Goal: Check status: Check status

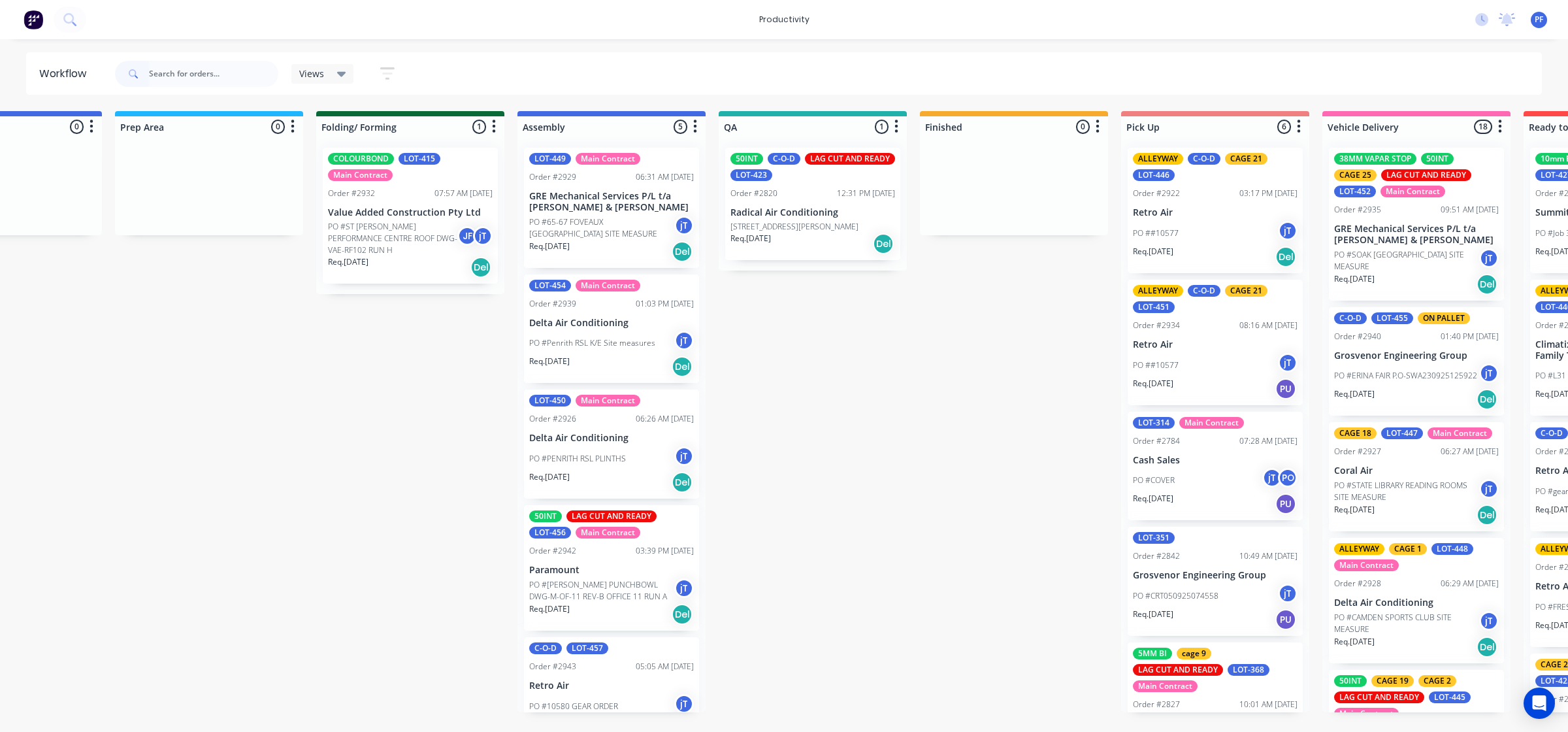
scroll to position [0, 516]
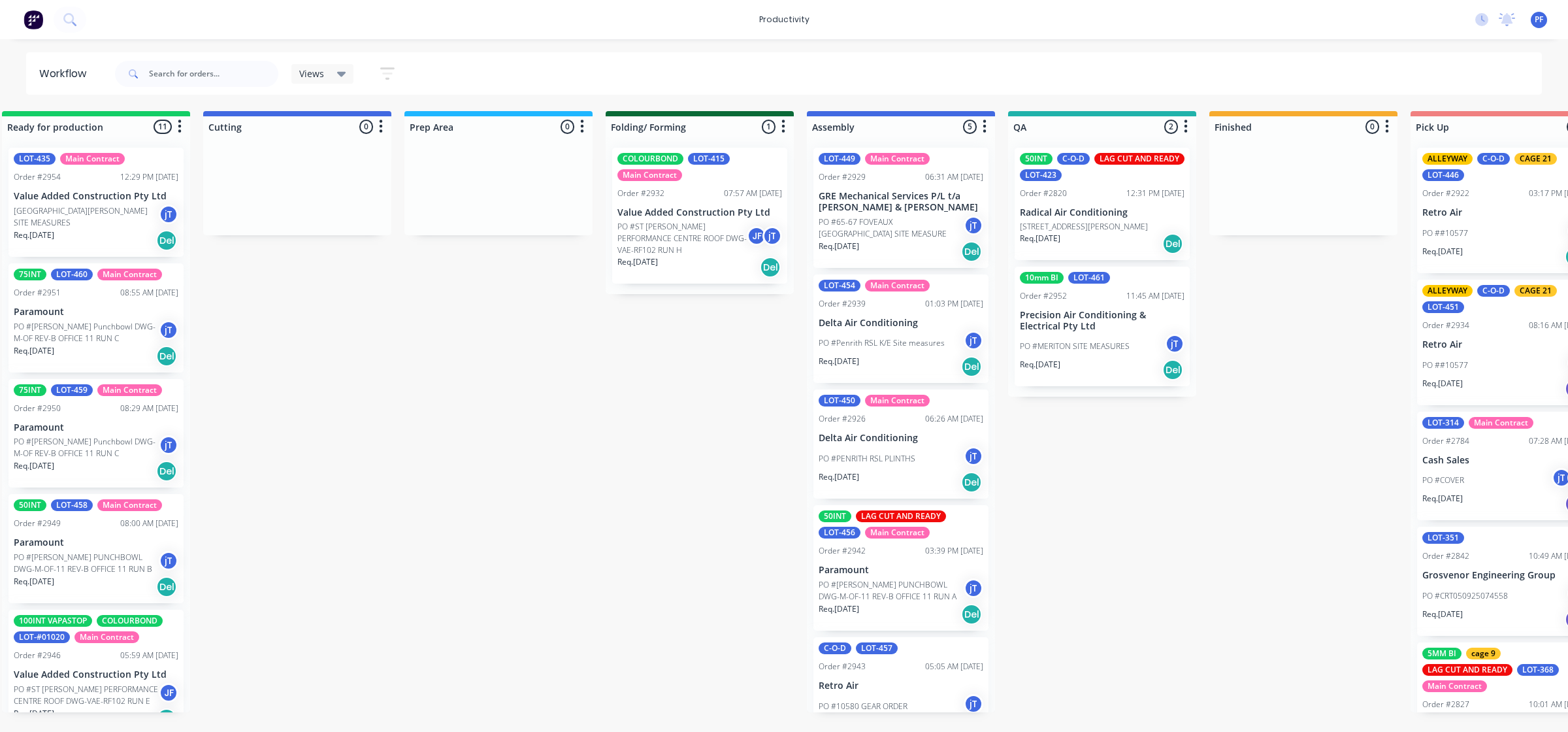
scroll to position [0, 235]
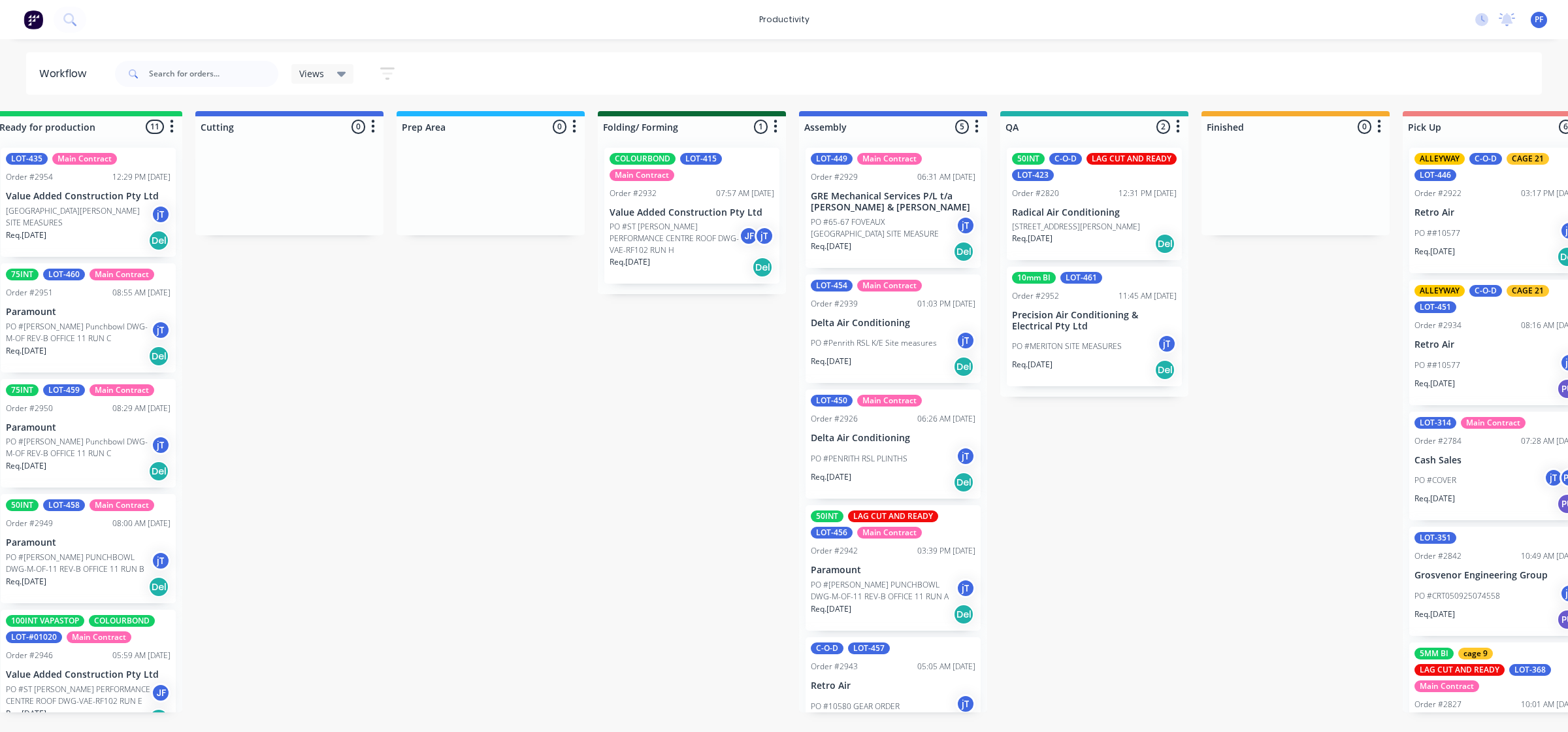
click at [1049, 229] on p "[STREET_ADDRESS][PERSON_NAME]" at bounding box center [1076, 227] width 128 height 12
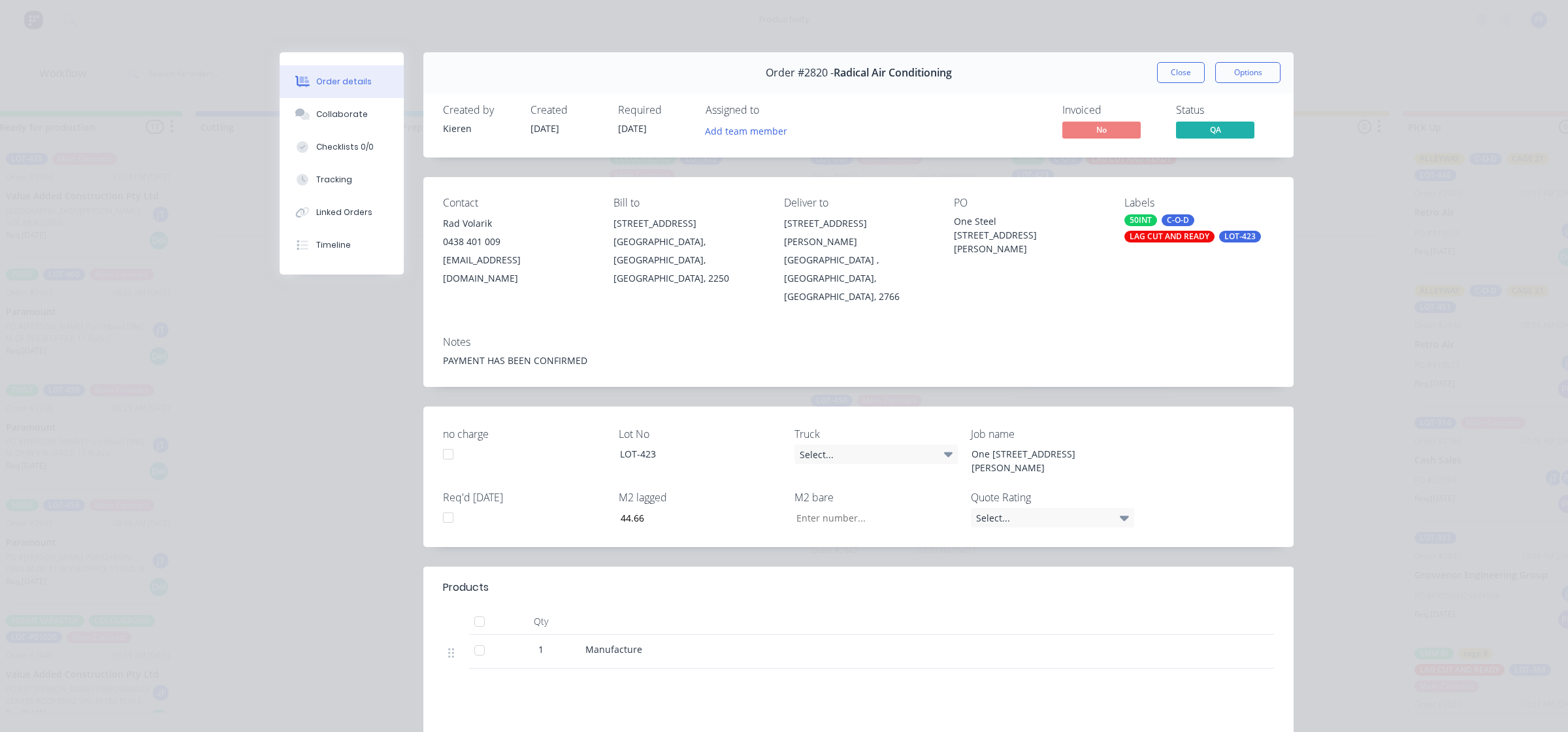
click at [1180, 234] on div "LAG CUT AND READY" at bounding box center [1169, 237] width 90 height 12
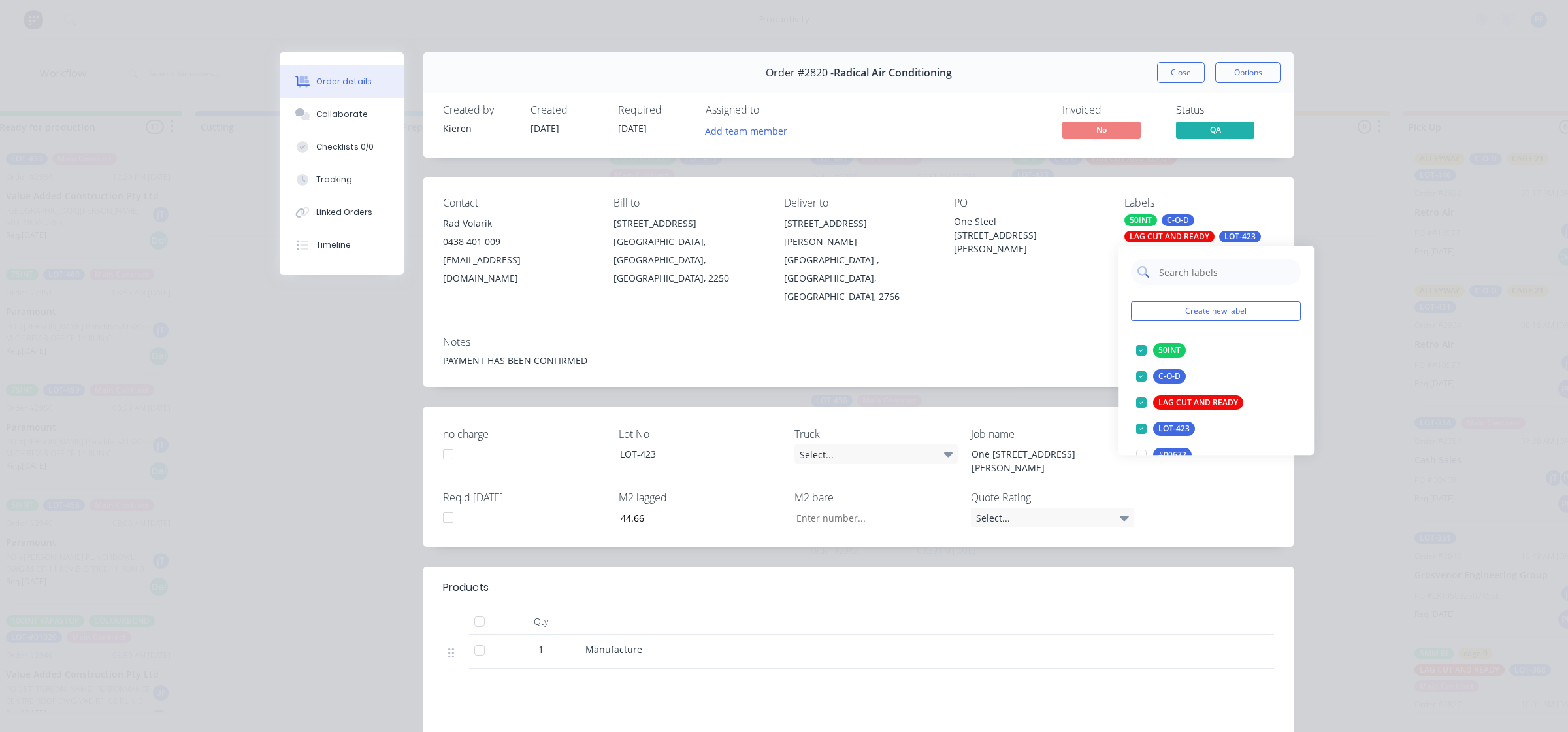
click at [1185, 276] on input "text" at bounding box center [1225, 272] width 136 height 26
click at [1183, 379] on div "CAGE 16" at bounding box center [1174, 376] width 43 height 15
click at [1182, 271] on input "16" at bounding box center [1225, 272] width 136 height 26
type input "1"
type input "26"
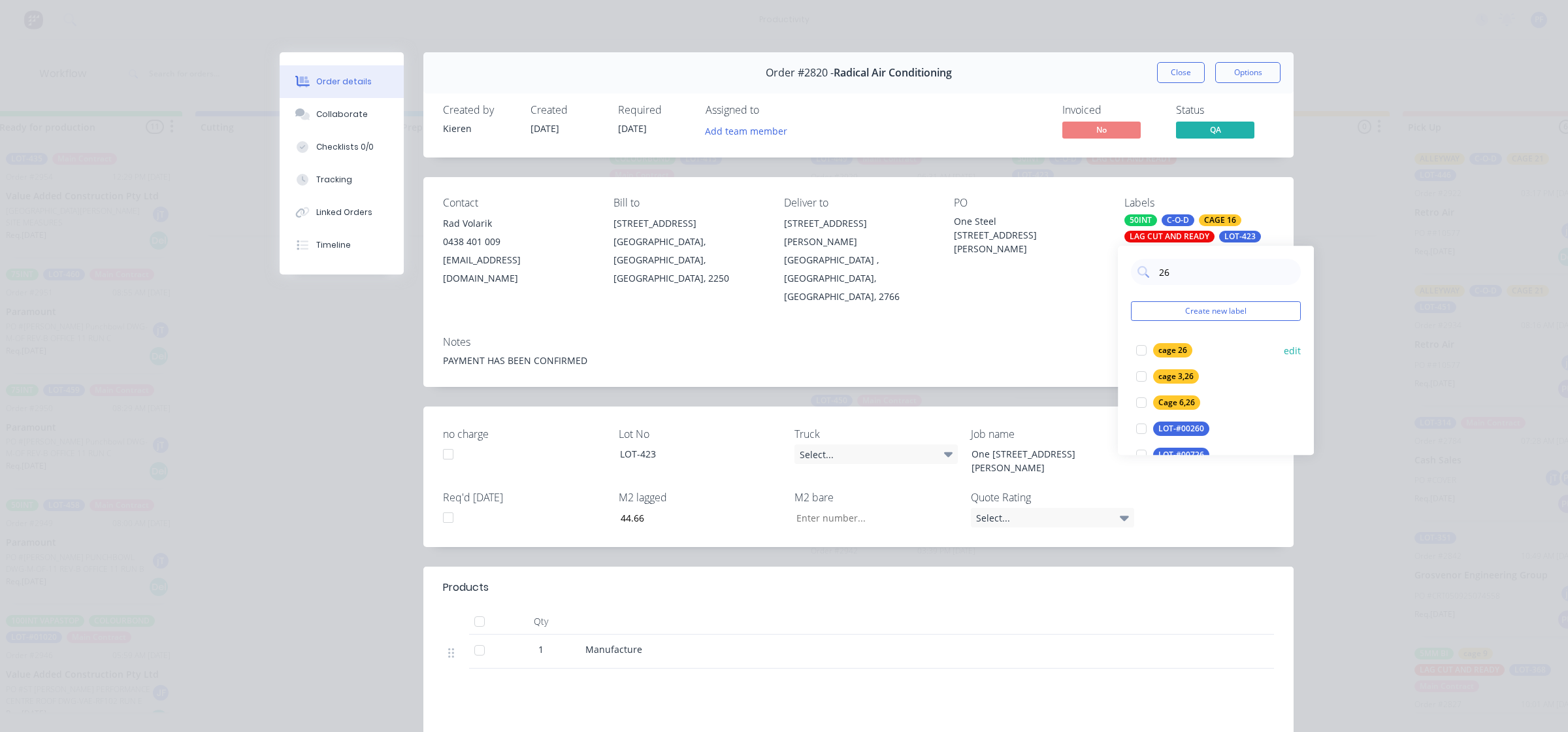
click at [1173, 350] on div "cage 26" at bounding box center [1173, 350] width 39 height 15
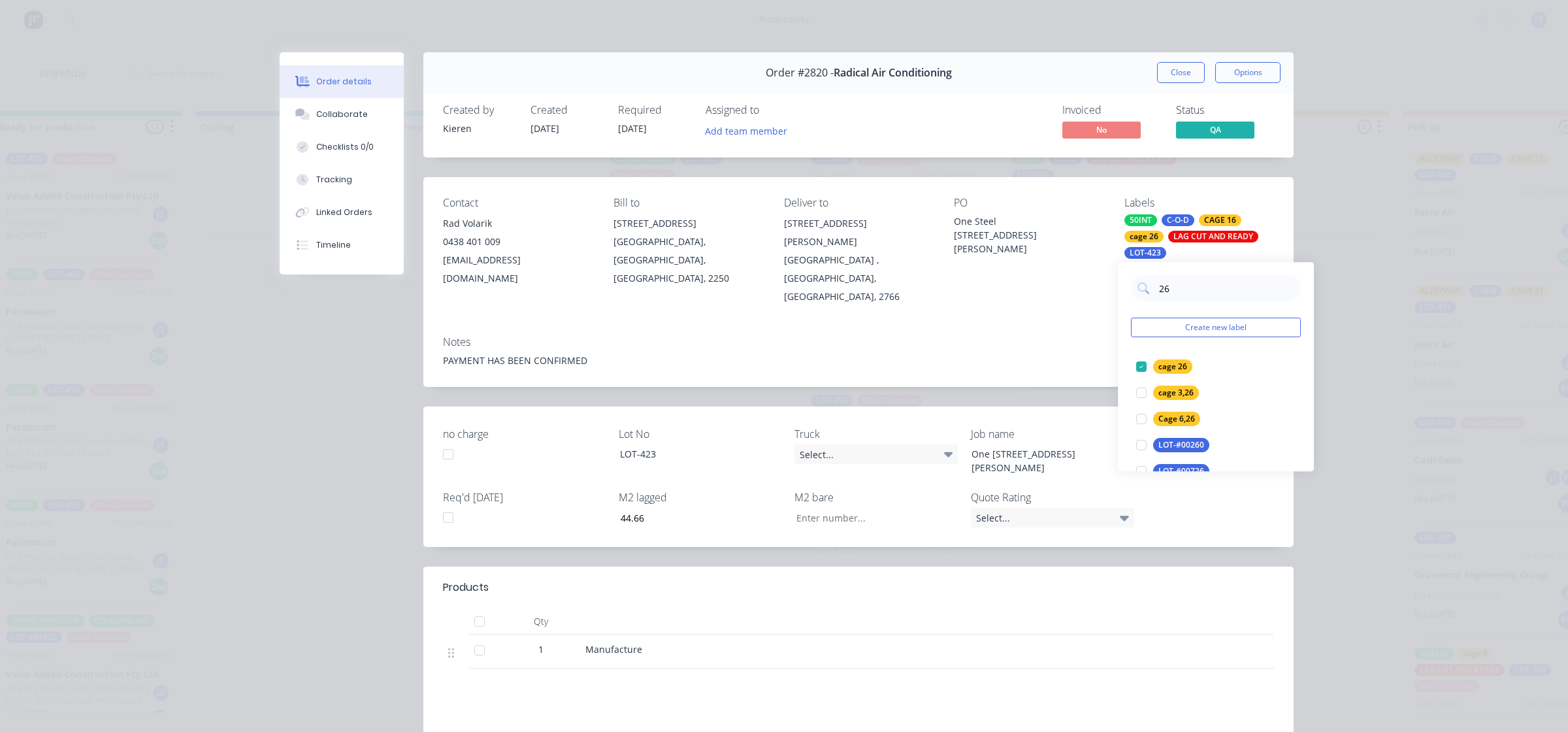
click at [1095, 336] on div "Notes" at bounding box center [858, 342] width 831 height 12
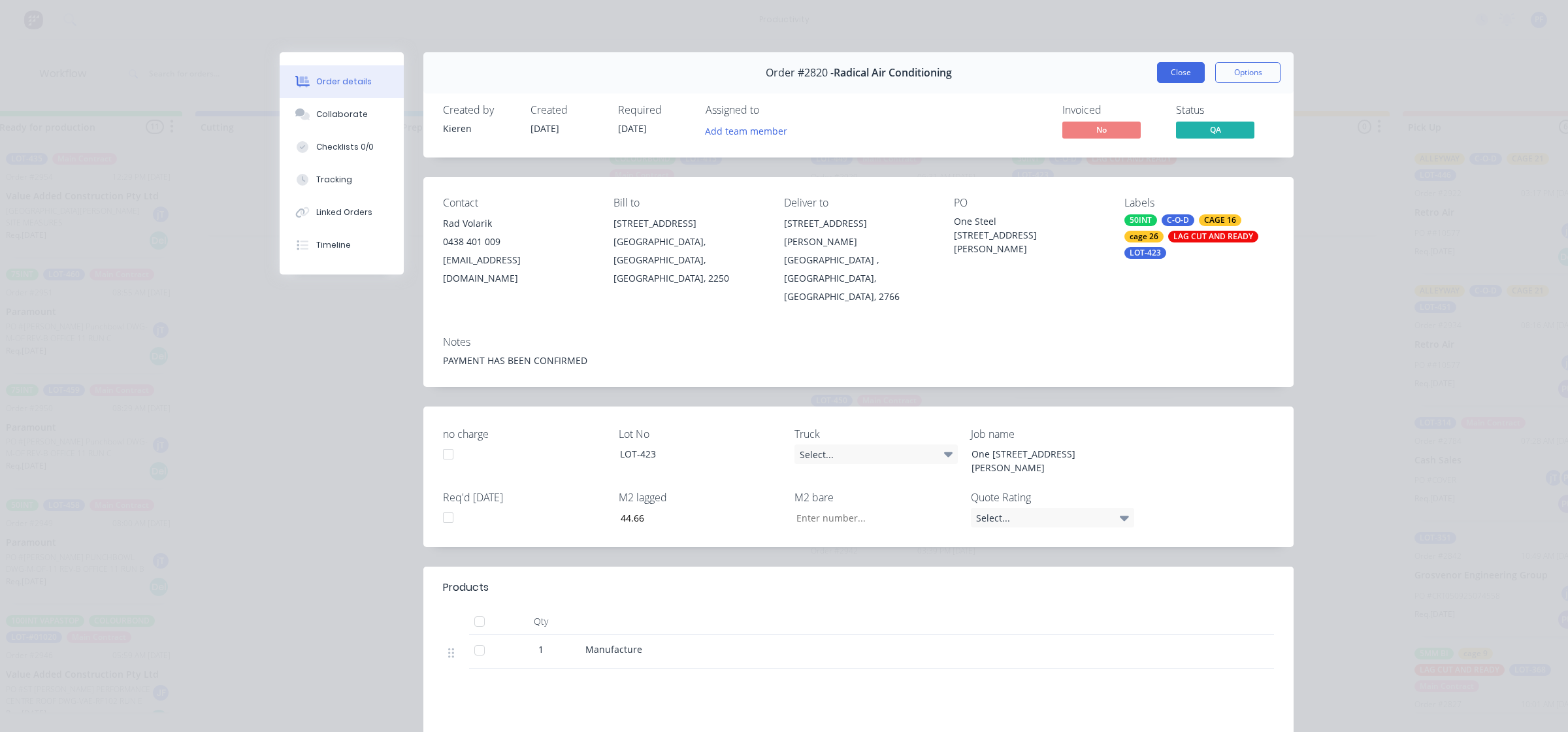
click at [1179, 70] on button "Close" at bounding box center [1181, 72] width 48 height 21
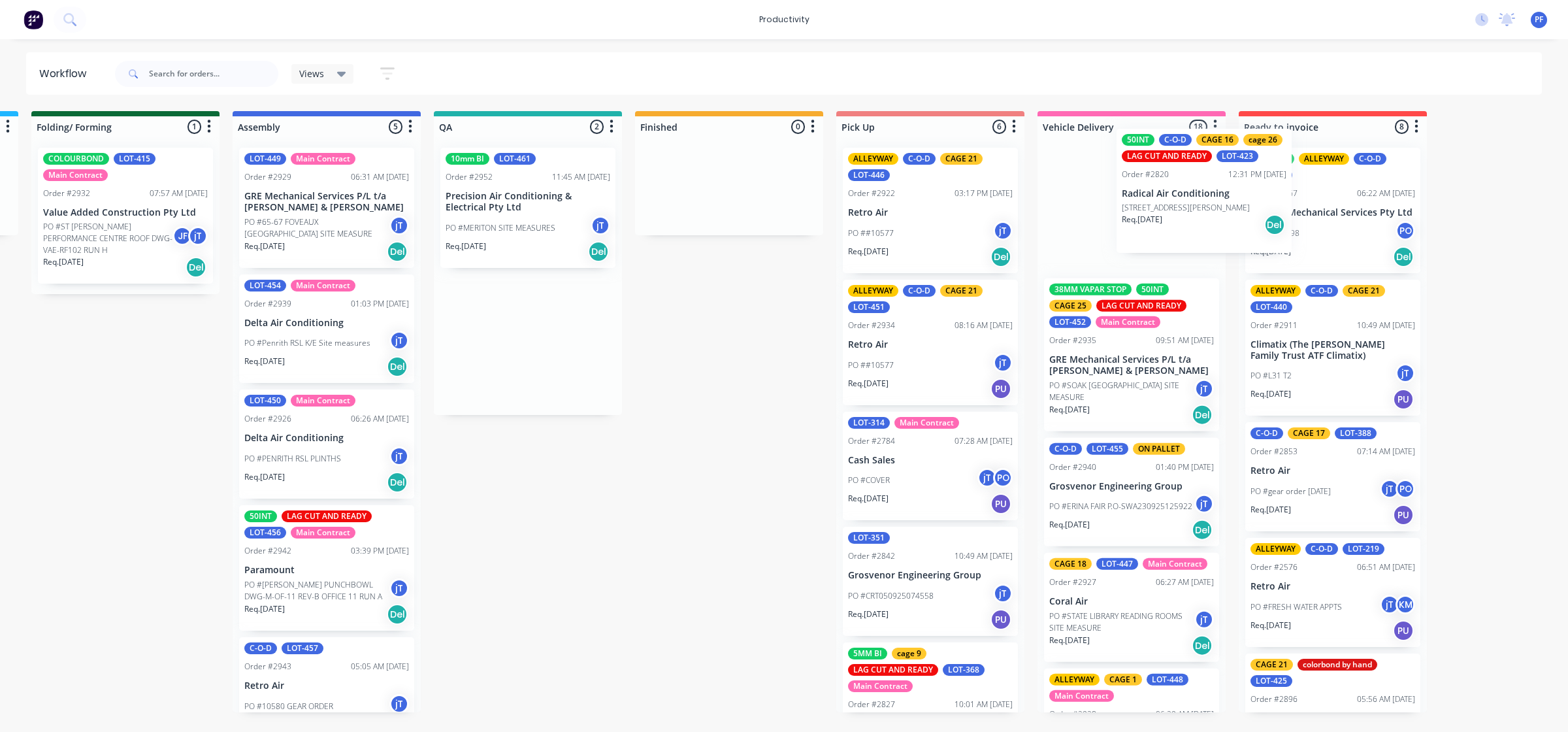
scroll to position [0, 805]
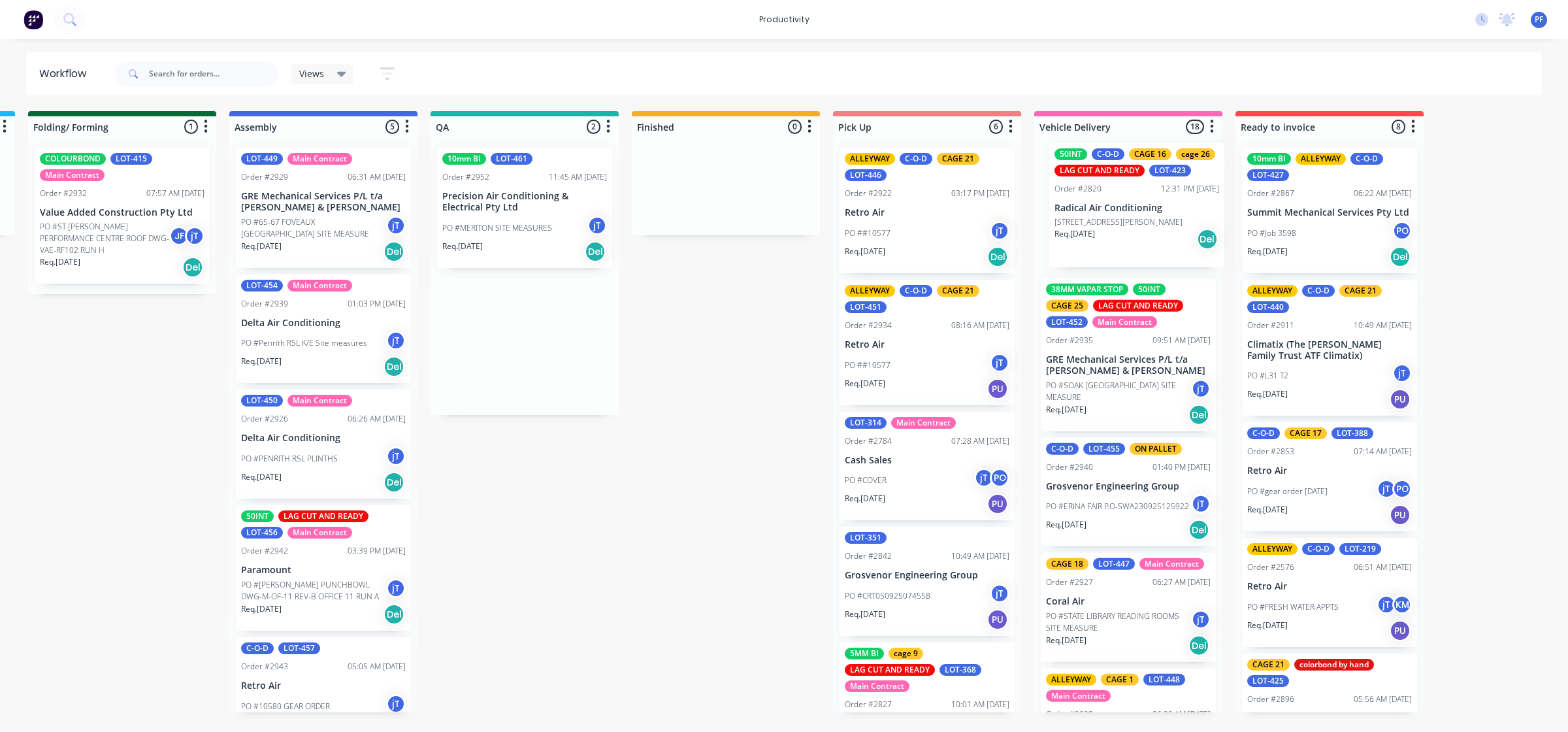
drag, startPoint x: 1040, startPoint y: 188, endPoint x: 1057, endPoint y: 191, distance: 17.3
click at [1060, 191] on div "Submitted 37 Order #240 10:47 AM 24/09/24 Retro Air PO #Freshwater Apts PO Req.…" at bounding box center [464, 411] width 2558 height 602
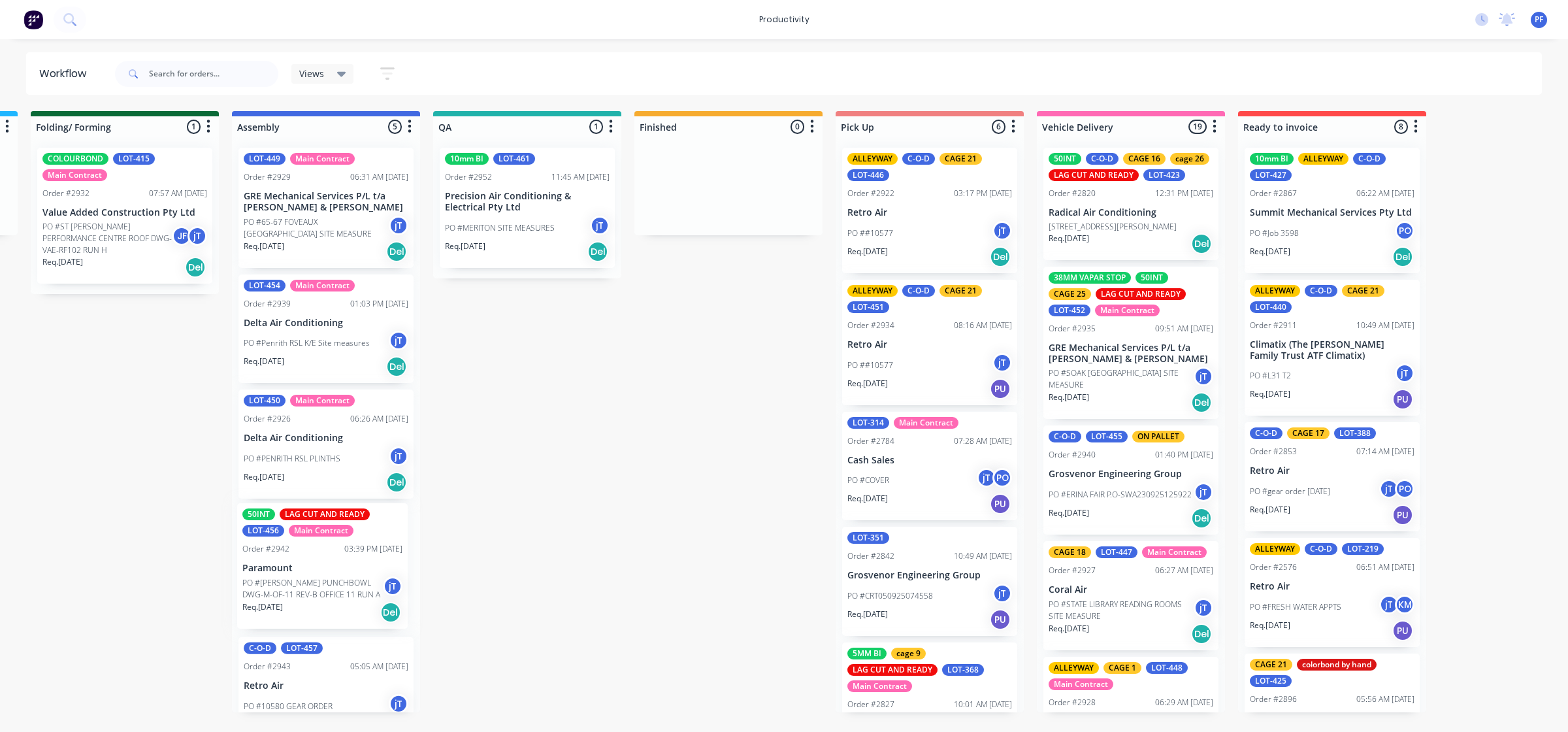
scroll to position [0, 797]
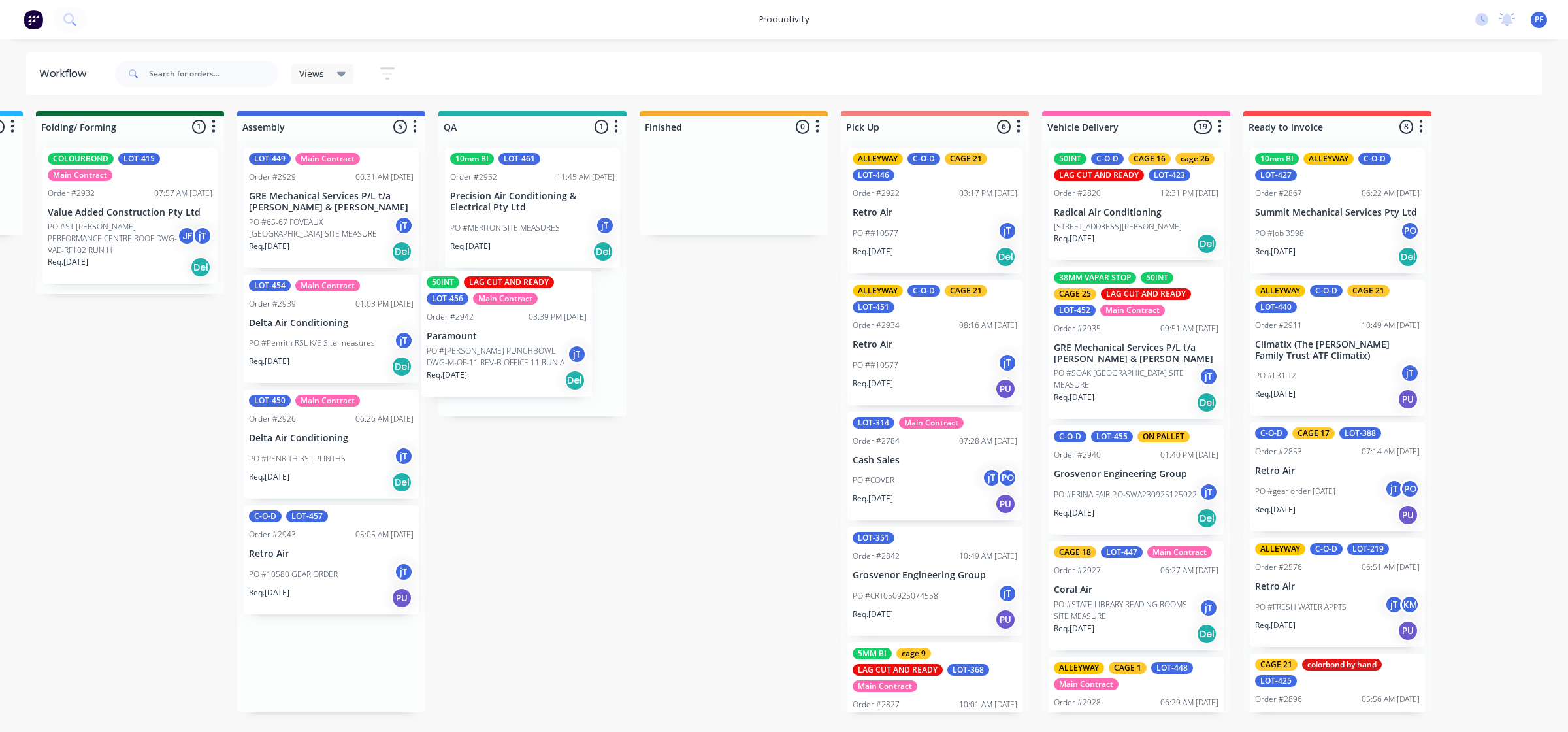
drag, startPoint x: 329, startPoint y: 582, endPoint x: 527, endPoint y: 336, distance: 315.8
click at [525, 338] on div "Submitted 37 Order #240 10:47 AM 24/09/24 Retro Air PO #Freshwater Apts PO Req.…" at bounding box center [472, 411] width 2558 height 602
click at [527, 337] on p "Paramount" at bounding box center [533, 339] width 165 height 11
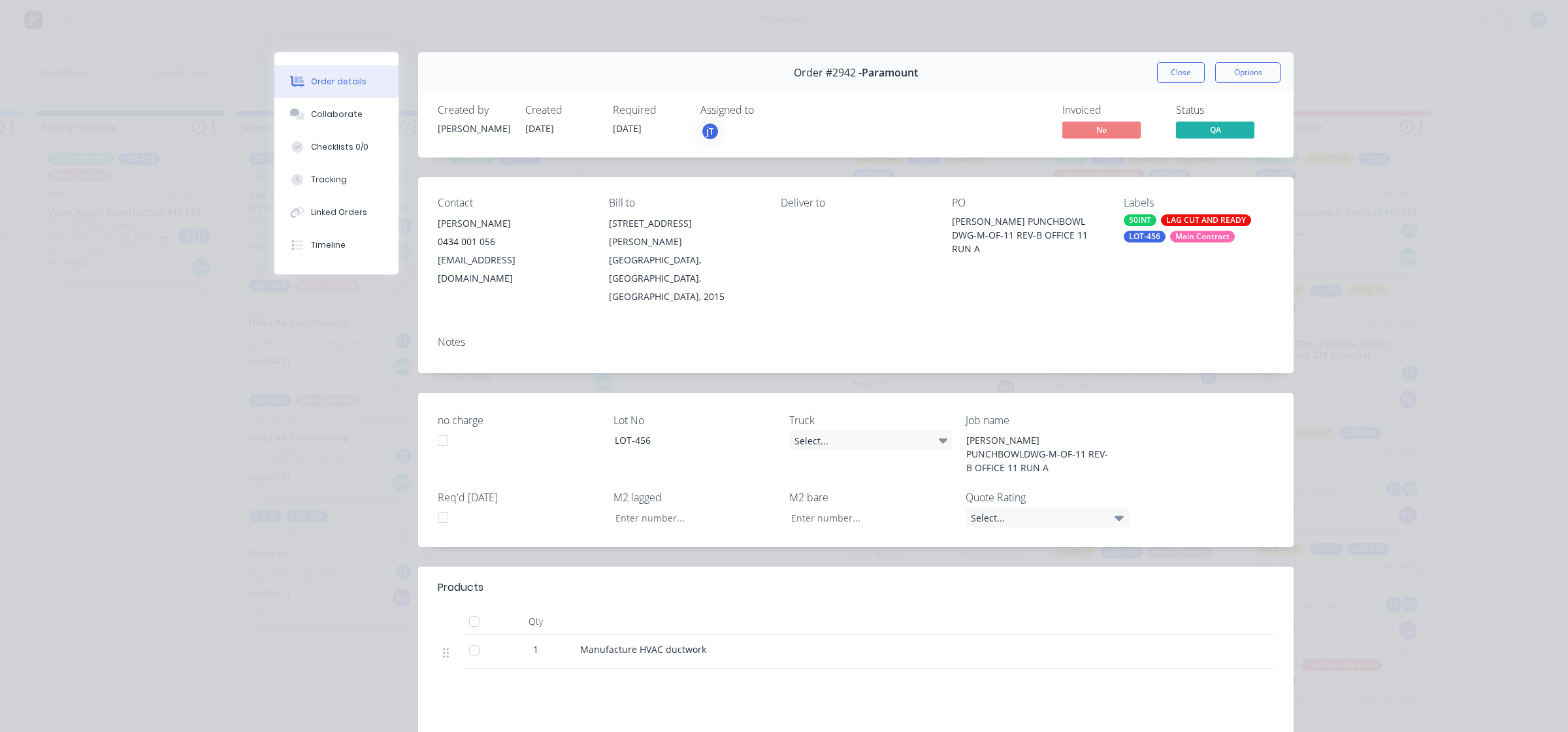
click at [1145, 223] on div "50INT" at bounding box center [1140, 221] width 33 height 12
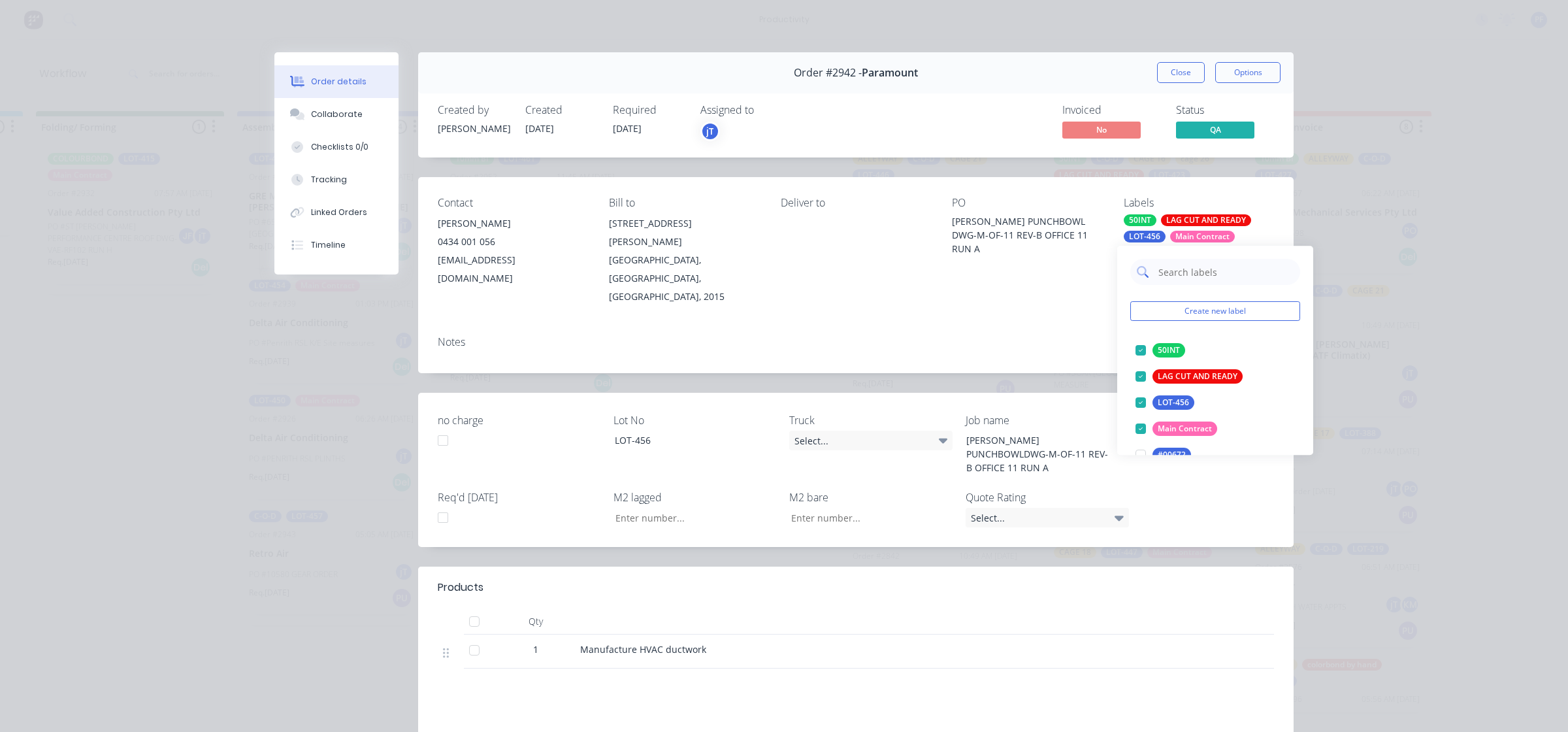
click at [1198, 270] on input "text" at bounding box center [1225, 272] width 136 height 26
type input "36"
click at [1183, 340] on div "CAGE 36 edit" at bounding box center [1215, 350] width 170 height 26
click at [1142, 347] on div at bounding box center [1140, 350] width 26 height 26
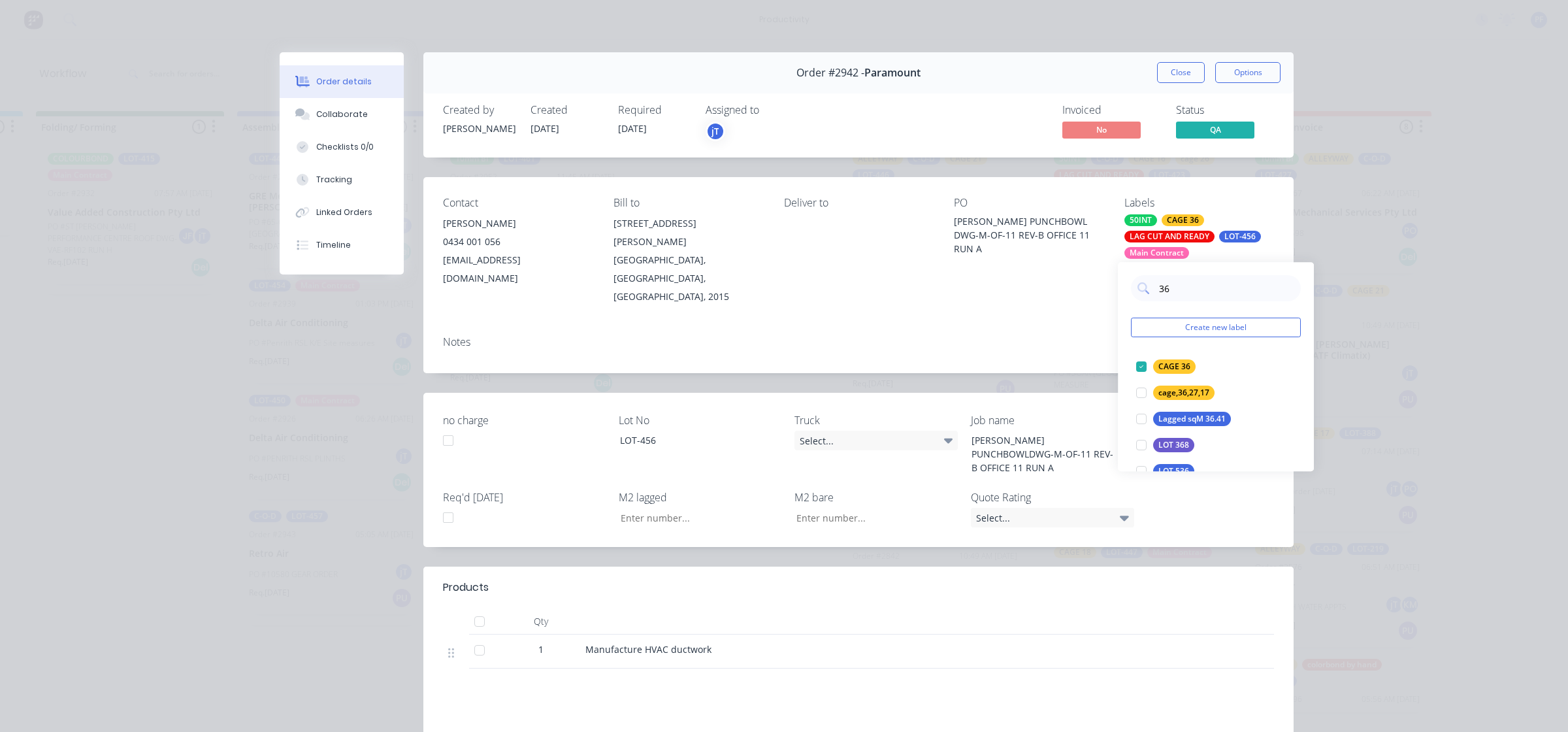
drag, startPoint x: 1083, startPoint y: 316, endPoint x: 1108, endPoint y: 268, distance: 54.1
click at [1085, 325] on div "Notes" at bounding box center [858, 349] width 870 height 48
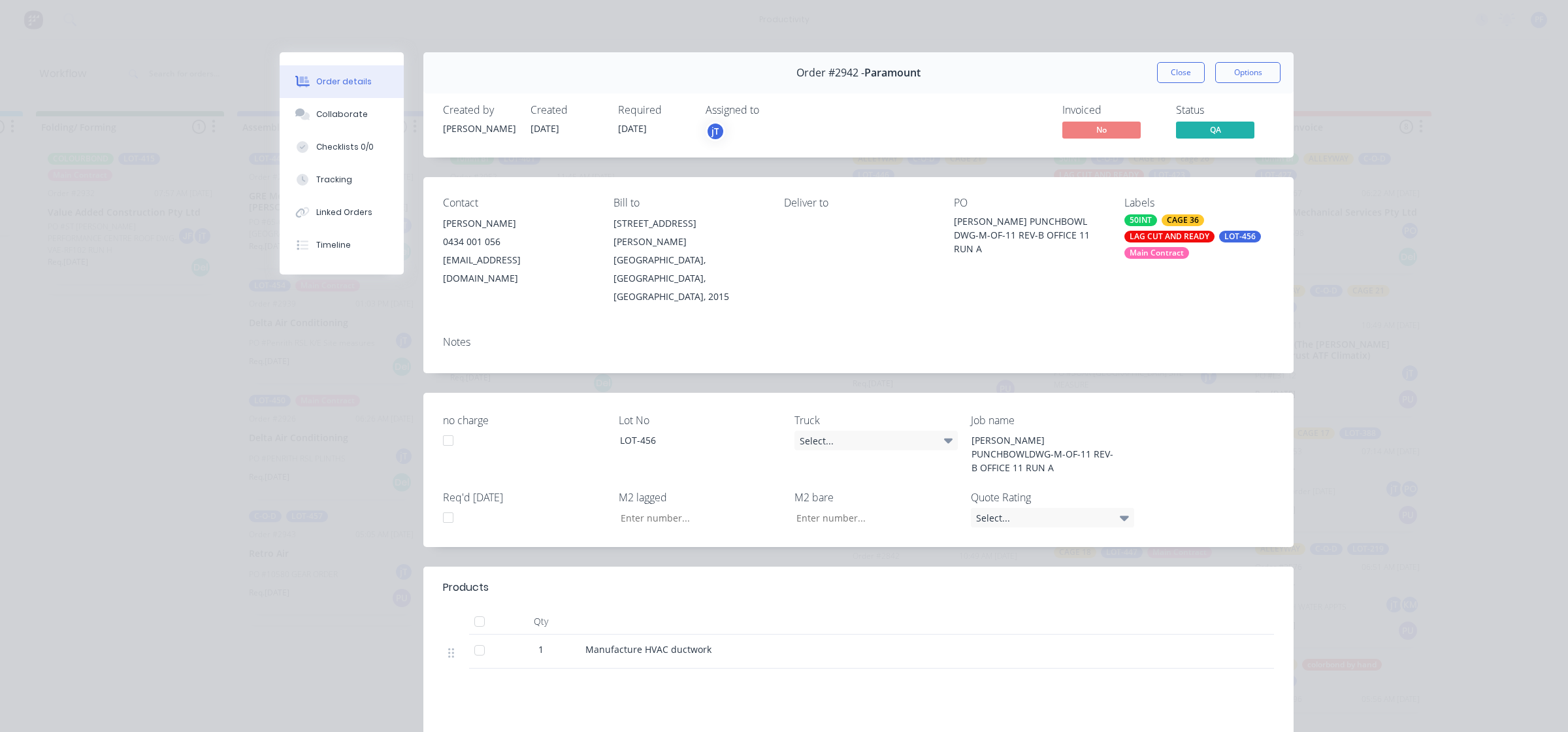
drag, startPoint x: 1171, startPoint y: 67, endPoint x: 1148, endPoint y: 81, distance: 26.9
click at [1171, 67] on button "Close" at bounding box center [1181, 72] width 48 height 21
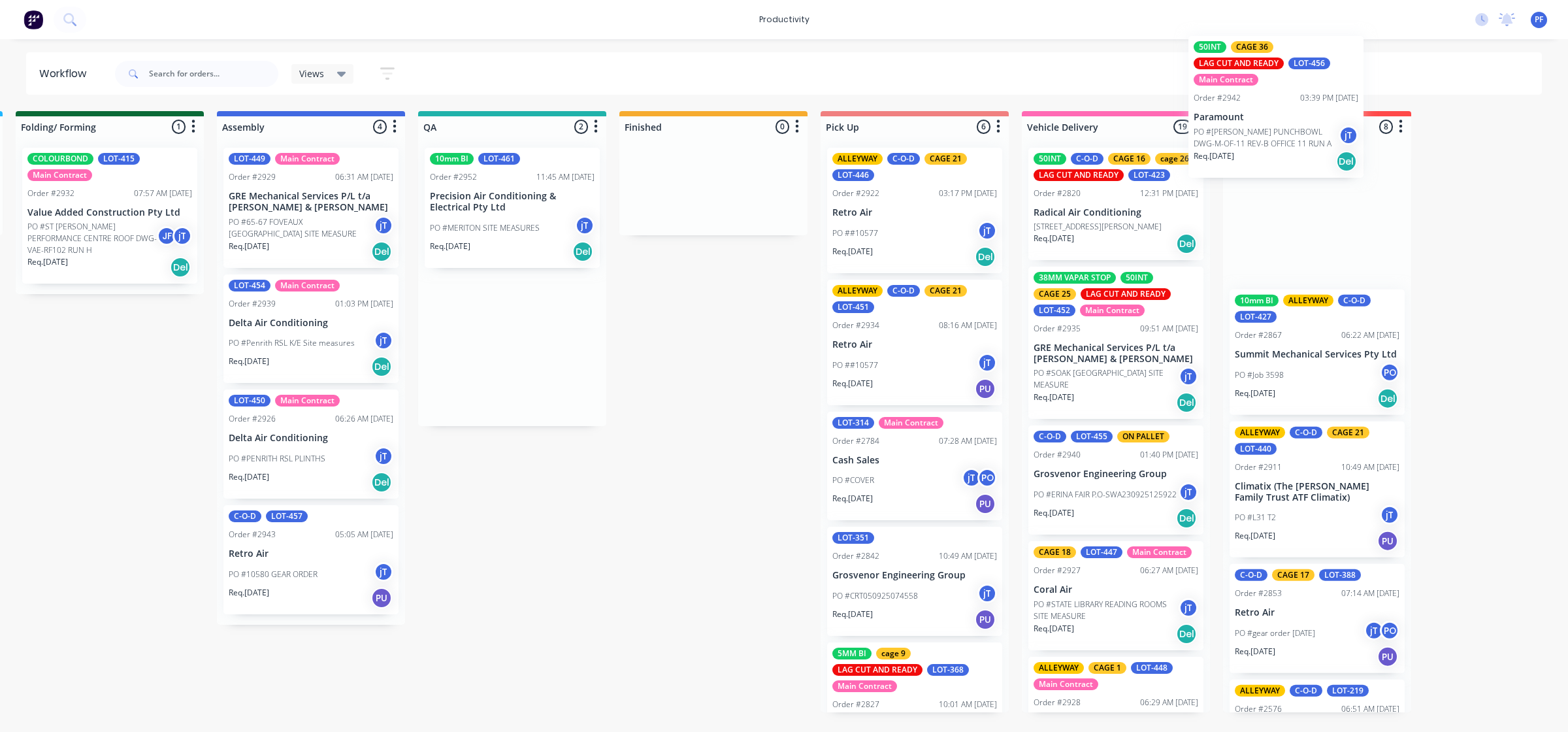
scroll to position [0, 820]
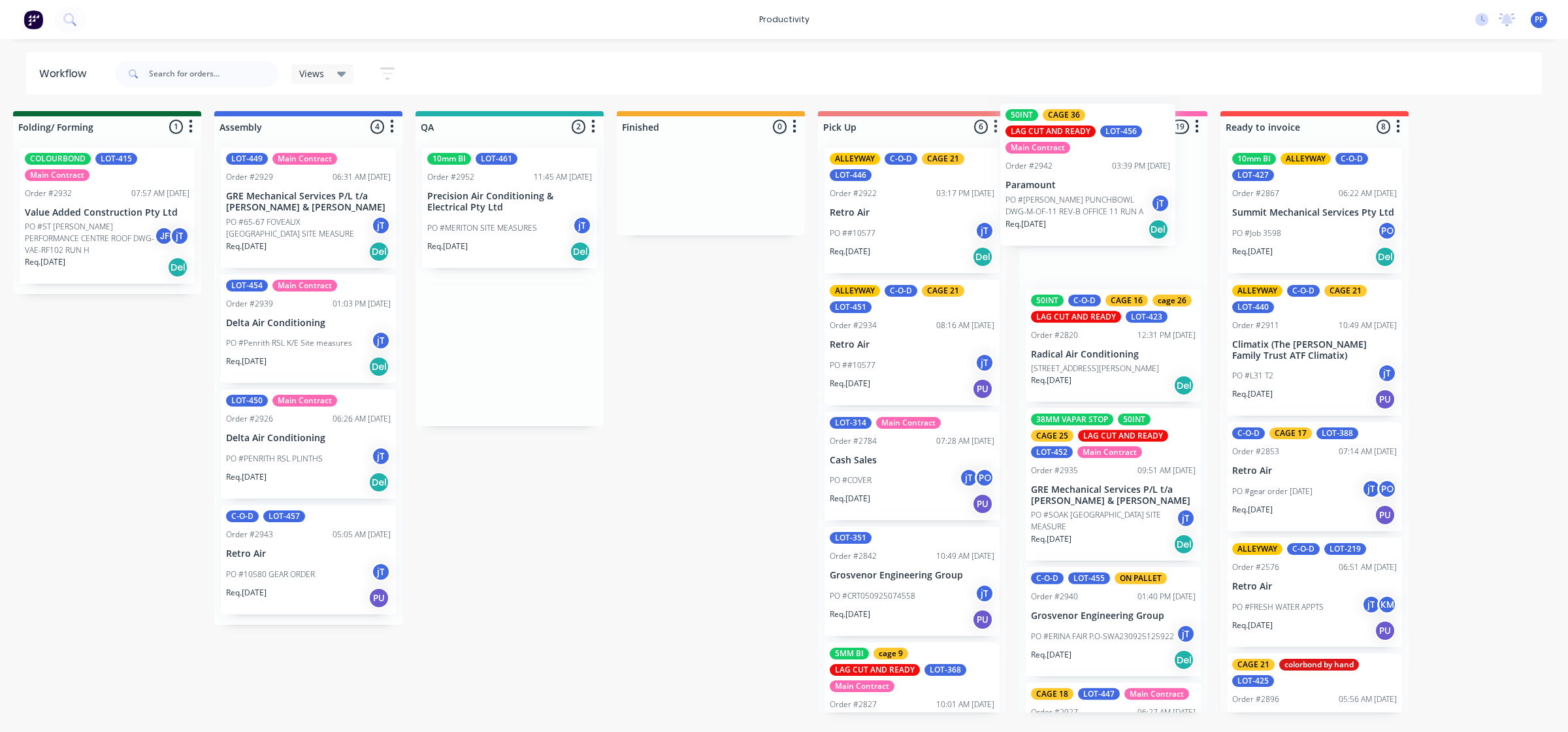
drag, startPoint x: 523, startPoint y: 396, endPoint x: 1083, endPoint y: 226, distance: 585.2
click at [1083, 226] on div "Submitted 37 Order #240 10:47 AM 24/09/24 Retro Air PO #Freshwater Apts PO Req.…" at bounding box center [449, 411] width 2558 height 602
